Goal: Transaction & Acquisition: Purchase product/service

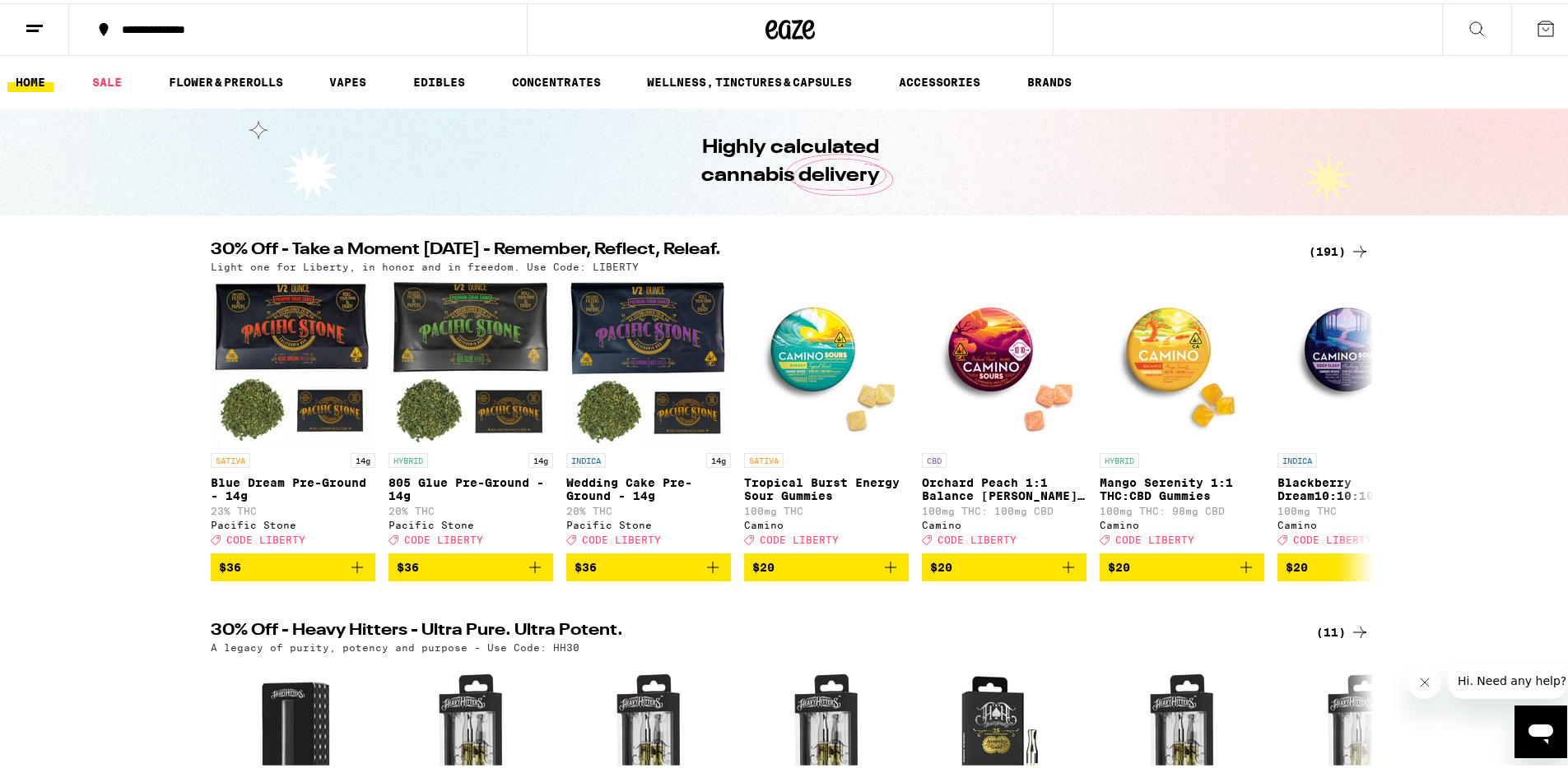
click at [1316, 248] on div "(191)" at bounding box center [1339, 248] width 61 height 20
